Goal: Find specific page/section: Find specific page/section

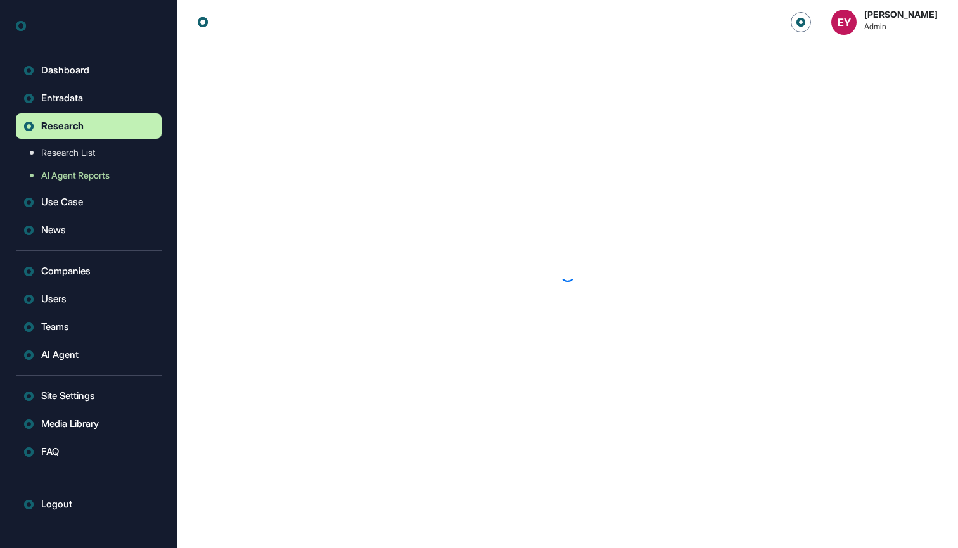
scroll to position [1, 1]
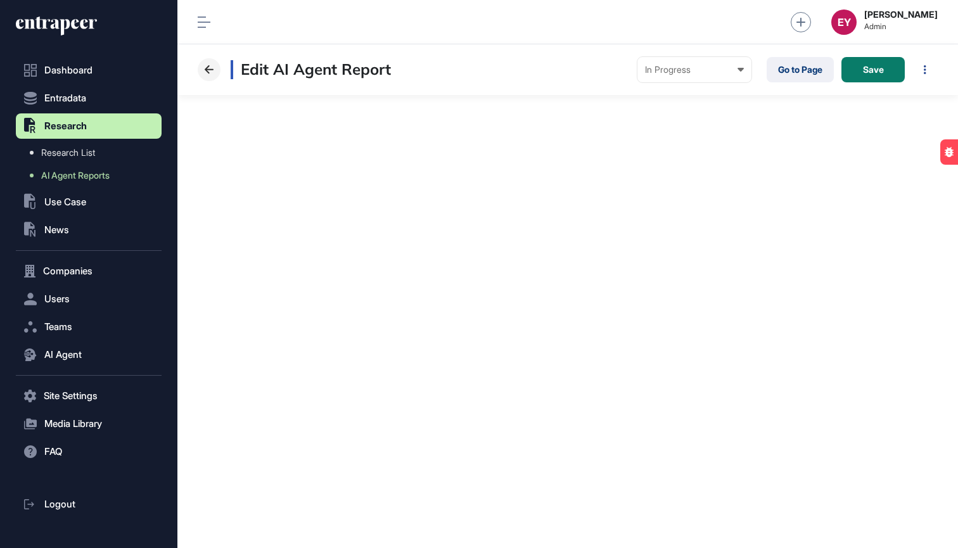
click at [211, 61] on button at bounding box center [209, 69] width 23 height 23
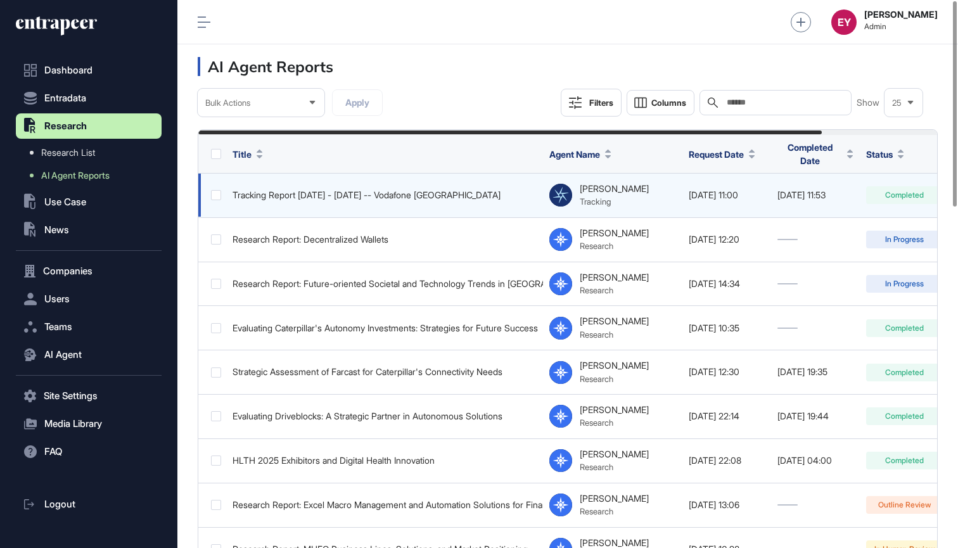
click at [356, 190] on div "Tracking Report [DATE] - [DATE] -- Vodafone [GEOGRAPHIC_DATA]" at bounding box center [385, 195] width 304 height 10
click at [374, 190] on div "Tracking Report [DATE] - [DATE] -- Vodafone [GEOGRAPHIC_DATA]" at bounding box center [385, 195] width 304 height 10
click at [333, 190] on div "Tracking Report [DATE] - [DATE] -- Vodafone [GEOGRAPHIC_DATA]" at bounding box center [385, 195] width 304 height 10
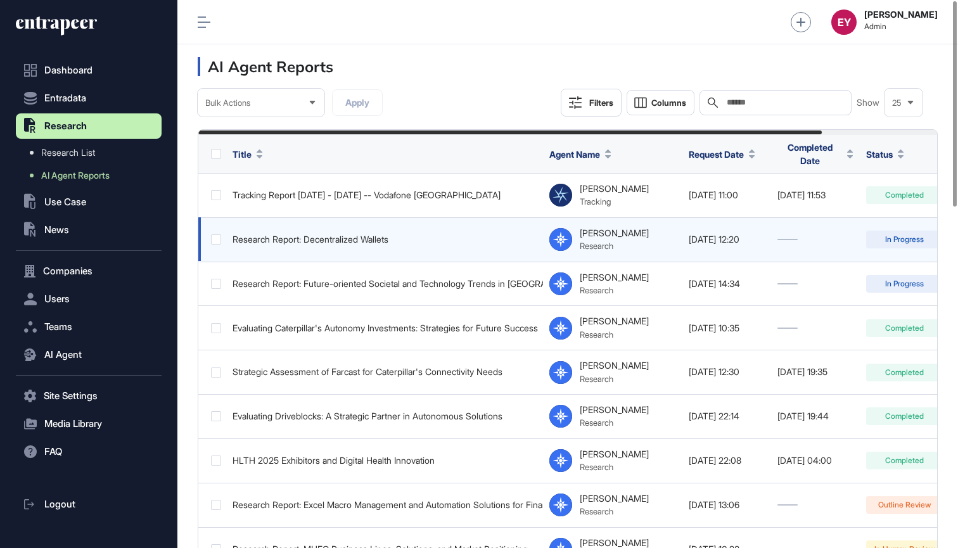
click at [335, 234] on div "Research Report: Decentralized Wallets" at bounding box center [385, 239] width 304 height 10
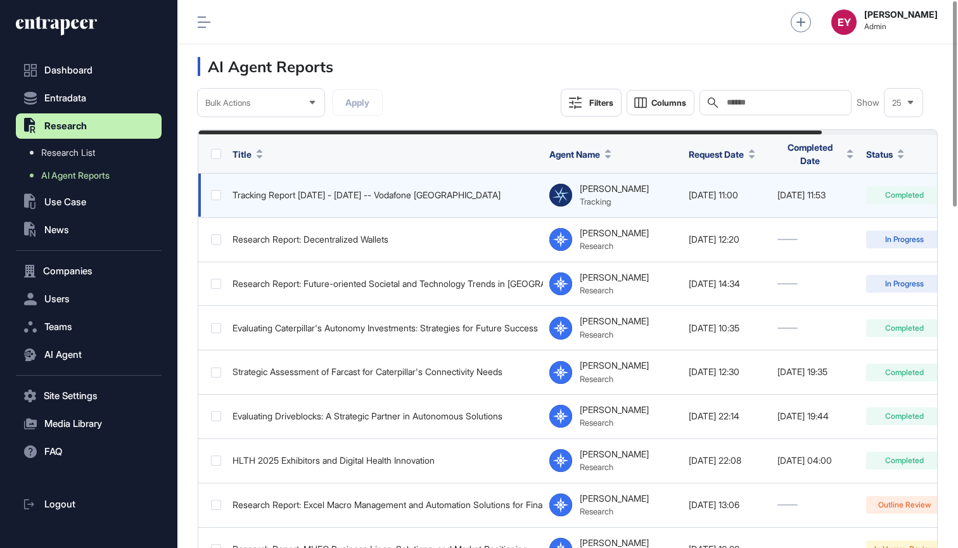
click at [373, 190] on div "Tracking Report [DATE] - [DATE] -- Vodafone [GEOGRAPHIC_DATA]" at bounding box center [385, 195] width 304 height 10
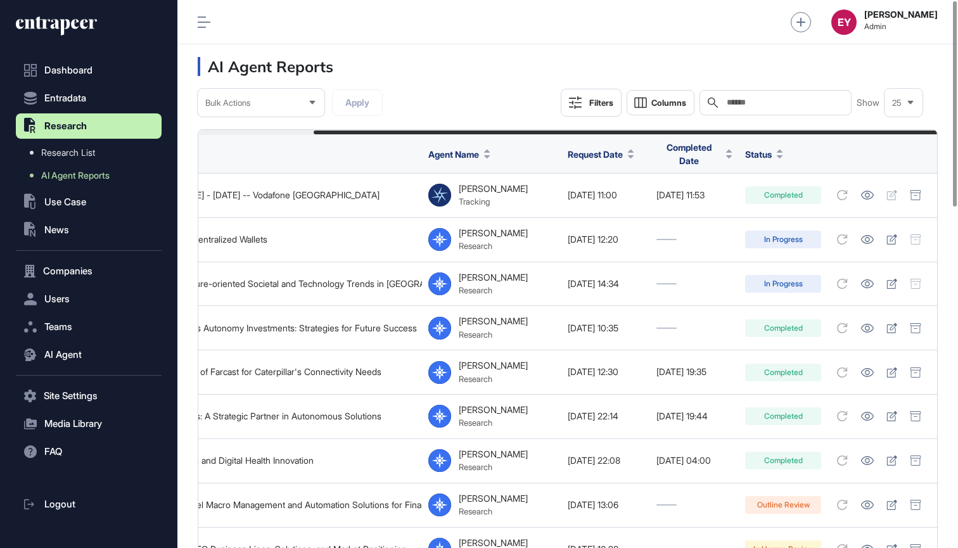
scroll to position [0, 136]
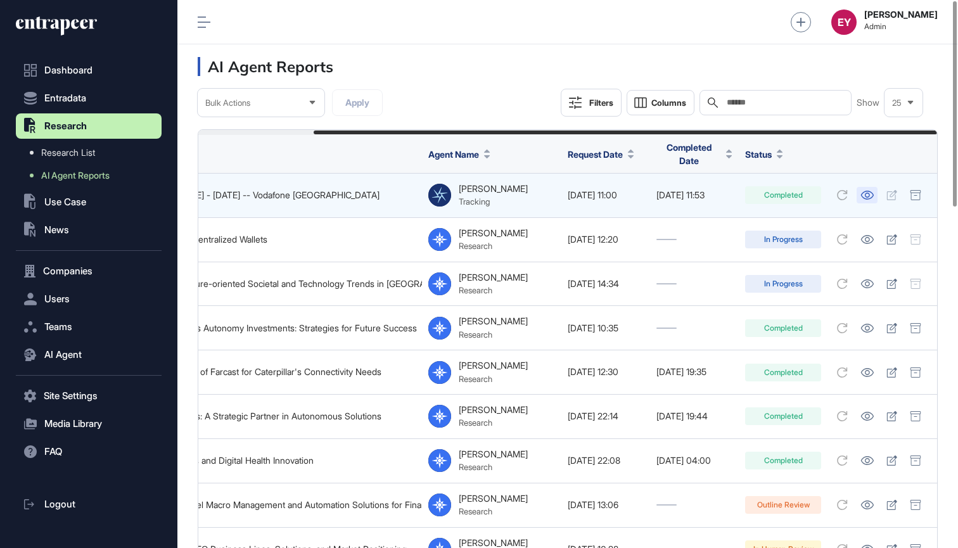
click at [865, 191] on icon at bounding box center [867, 195] width 13 height 9
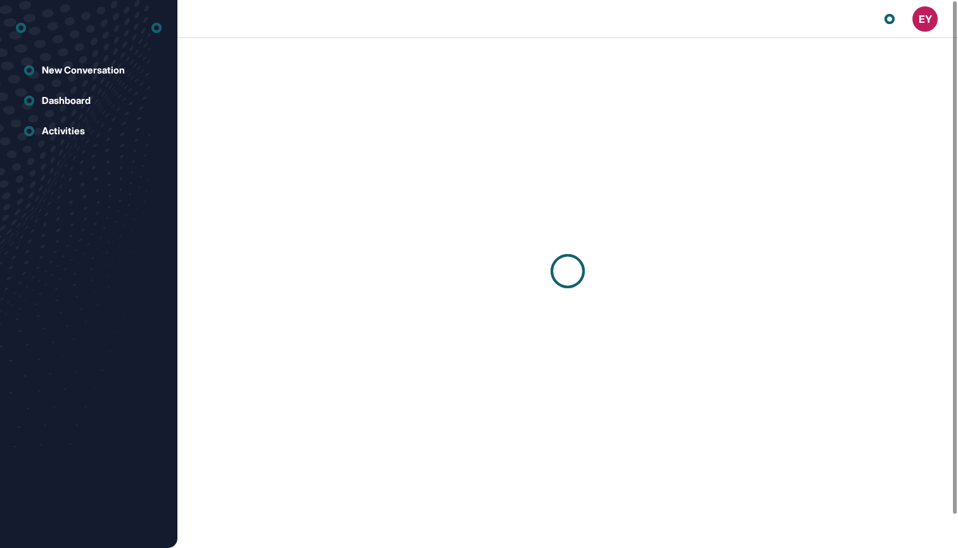
scroll to position [1, 1]
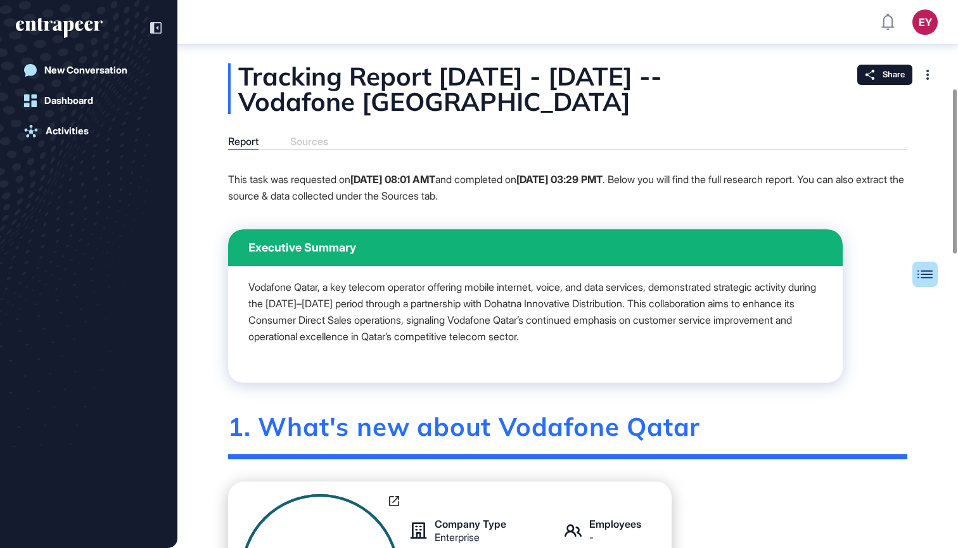
scroll to position [638, 0]
